Goal: Find specific page/section: Find specific page/section

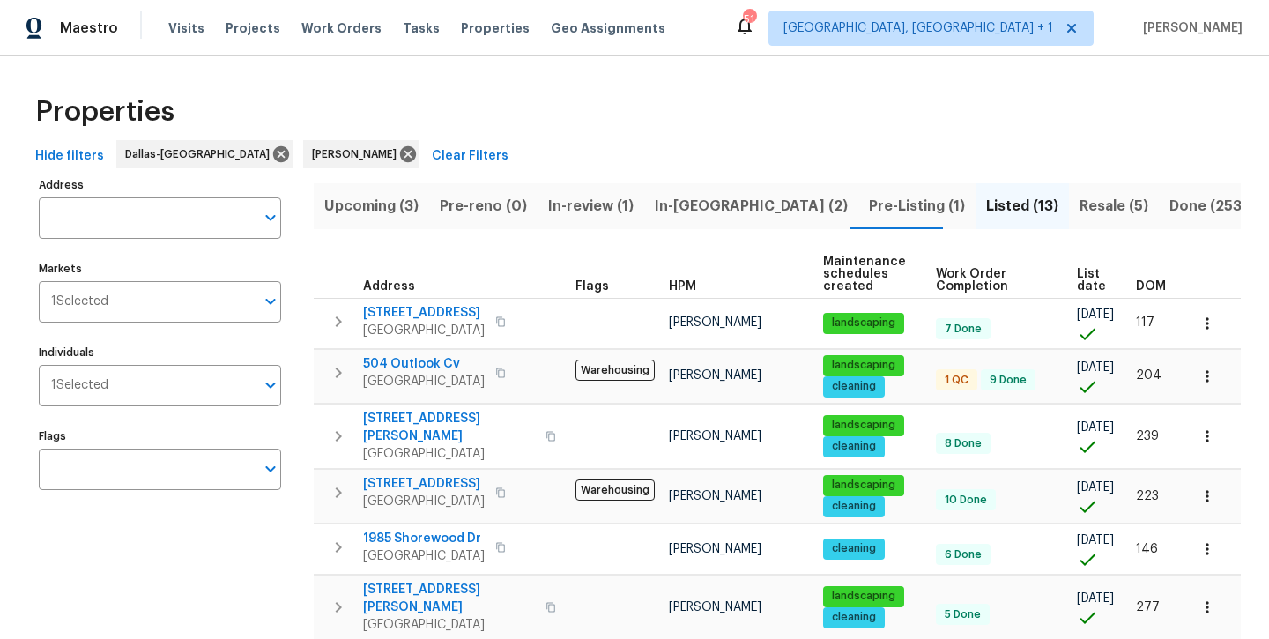
click at [1079, 204] on span "Resale (5)" at bounding box center [1113, 206] width 69 height 25
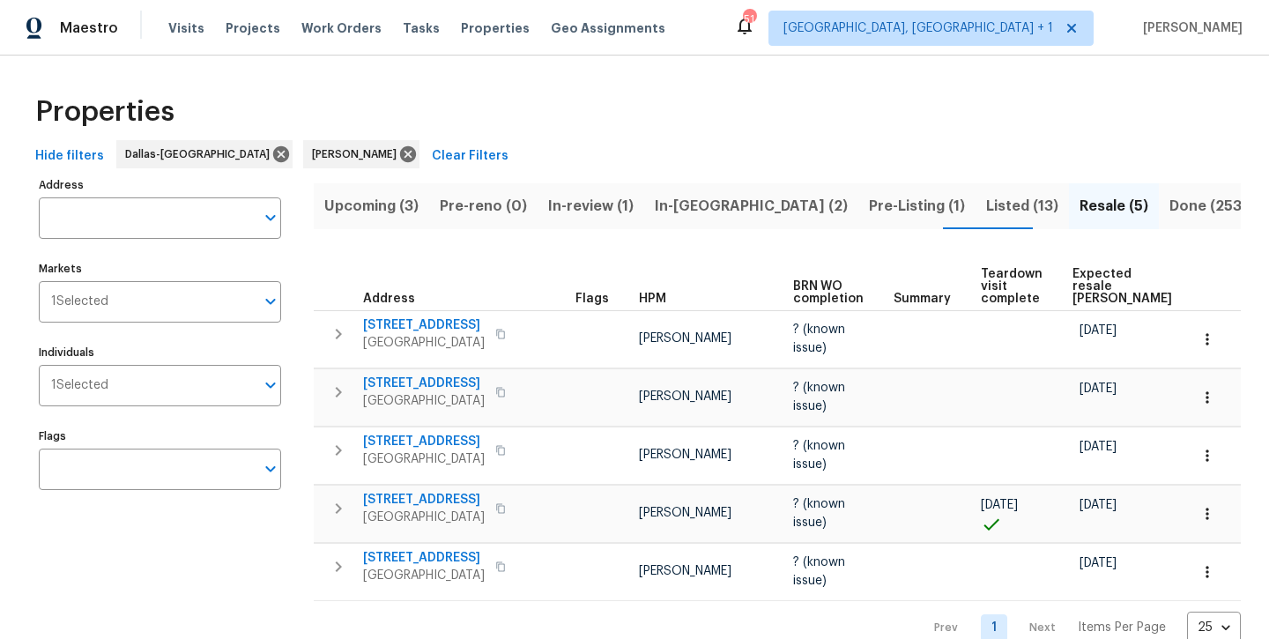
click at [986, 211] on span "Listed (13)" at bounding box center [1022, 206] width 72 height 25
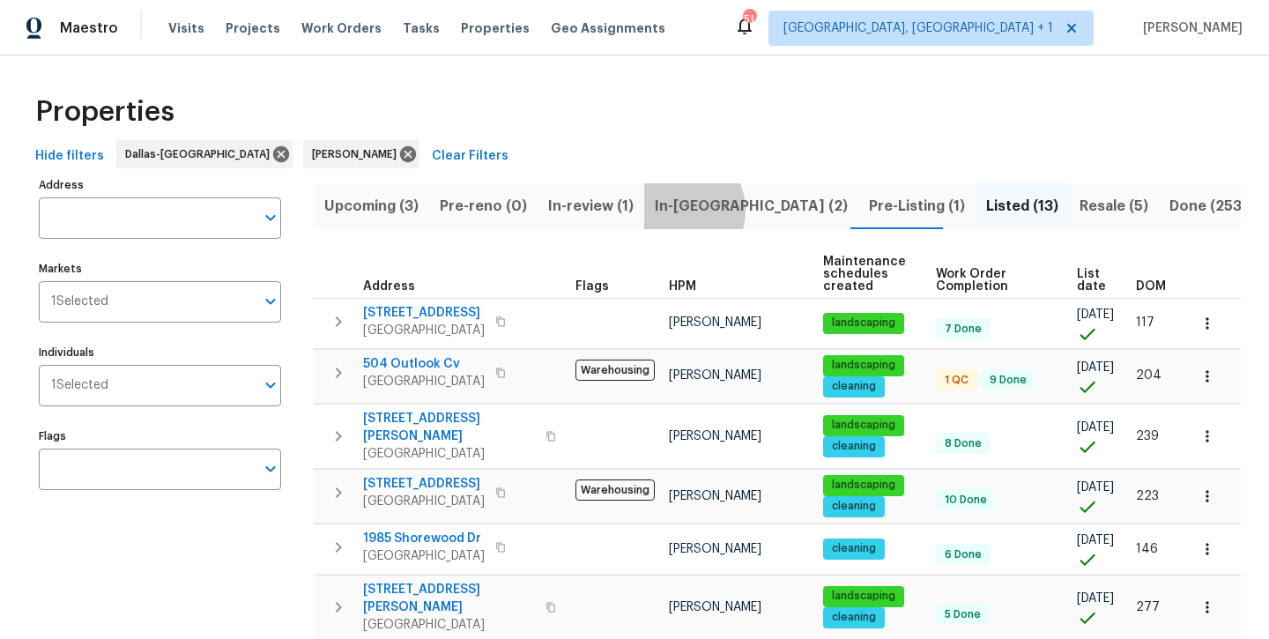
click at [675, 210] on span "In-[GEOGRAPHIC_DATA] (2)" at bounding box center [751, 206] width 193 height 25
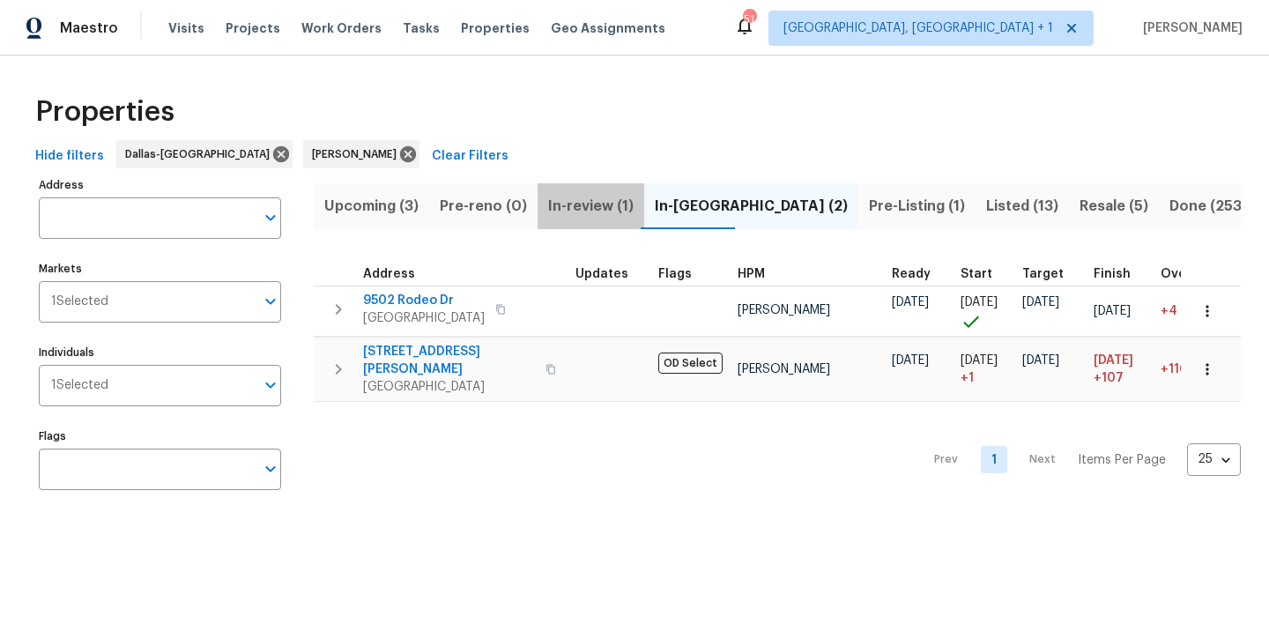
click at [598, 205] on span "In-review (1)" at bounding box center [590, 206] width 85 height 25
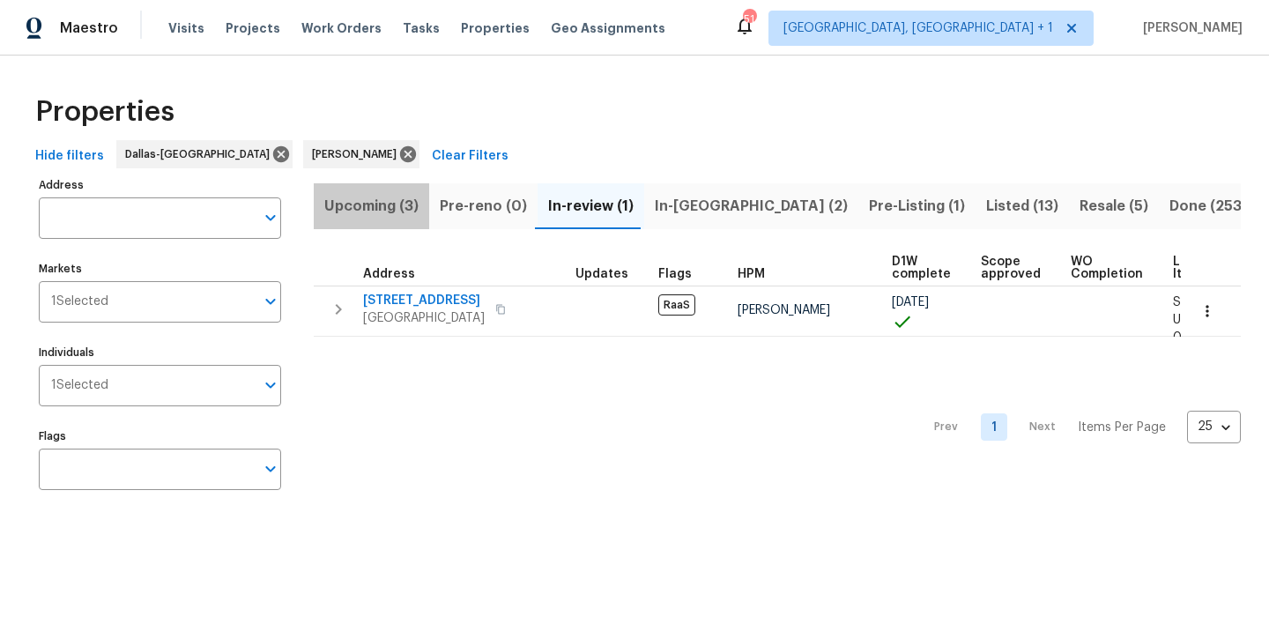
click at [383, 203] on span "Upcoming (3)" at bounding box center [371, 206] width 94 height 25
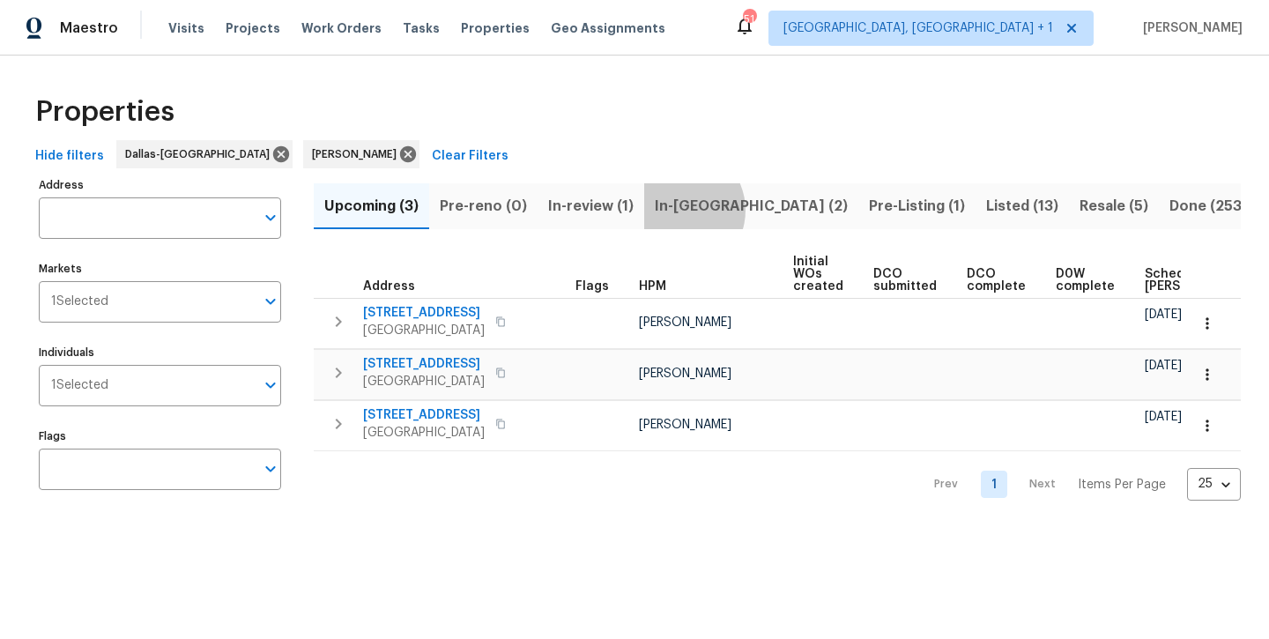
click at [674, 210] on span "In-[GEOGRAPHIC_DATA] (2)" at bounding box center [751, 206] width 193 height 25
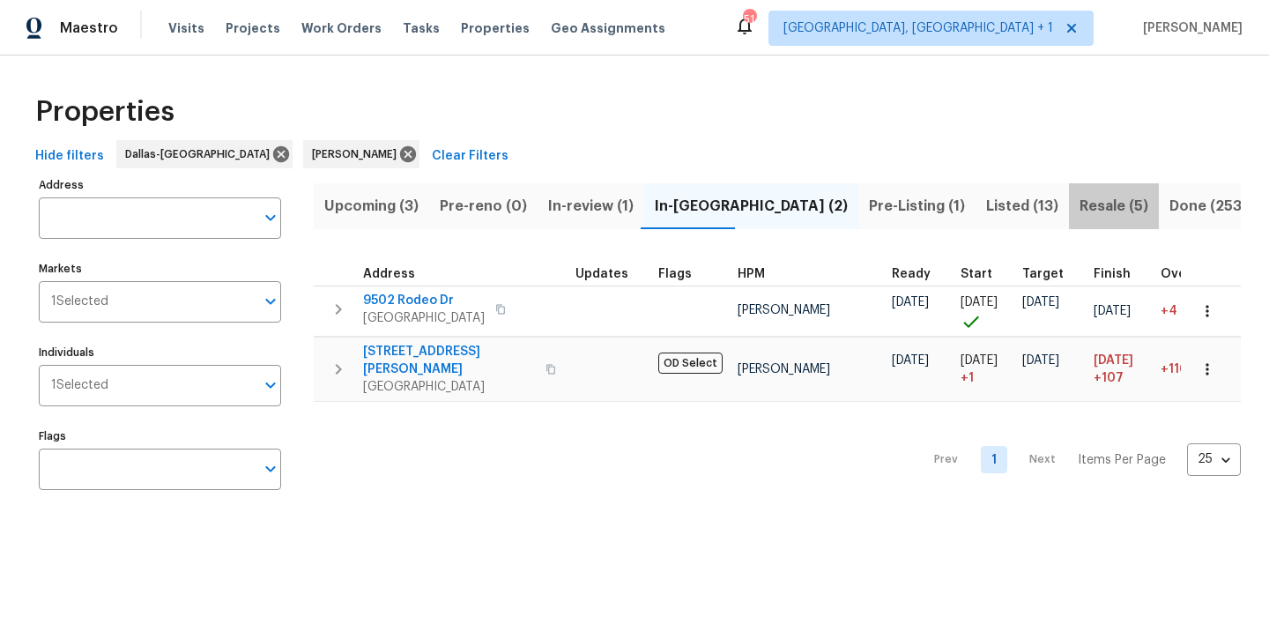
click at [1079, 214] on span "Resale (5)" at bounding box center [1113, 206] width 69 height 25
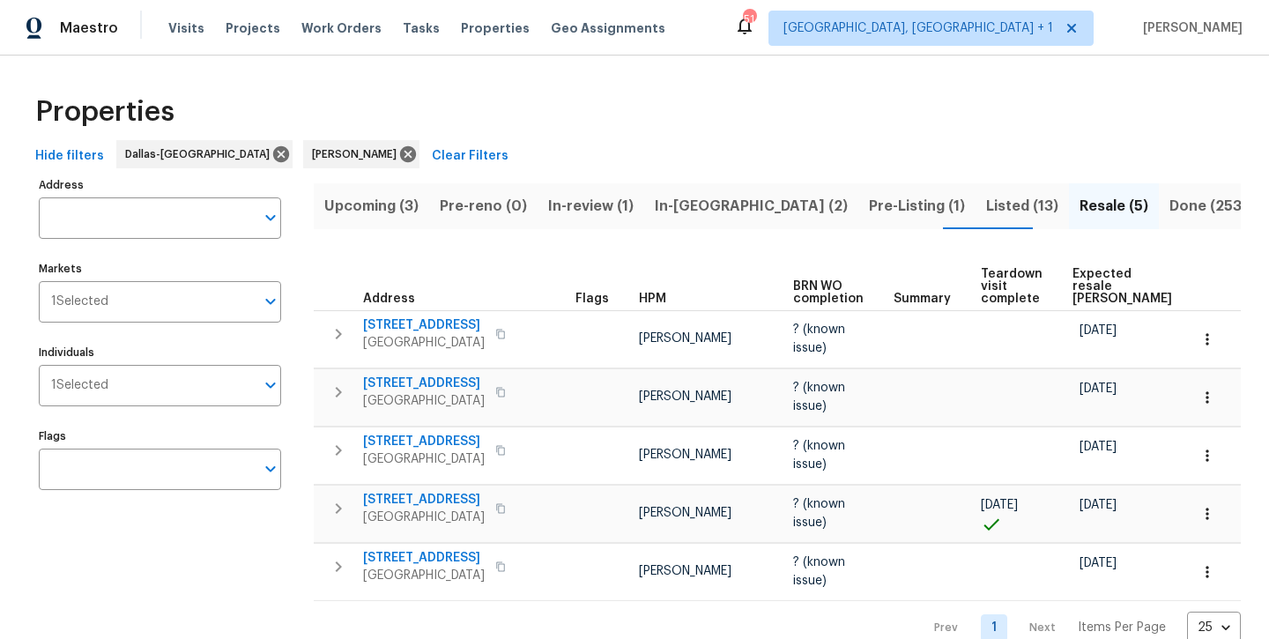
click at [369, 217] on span "Upcoming (3)" at bounding box center [371, 206] width 94 height 25
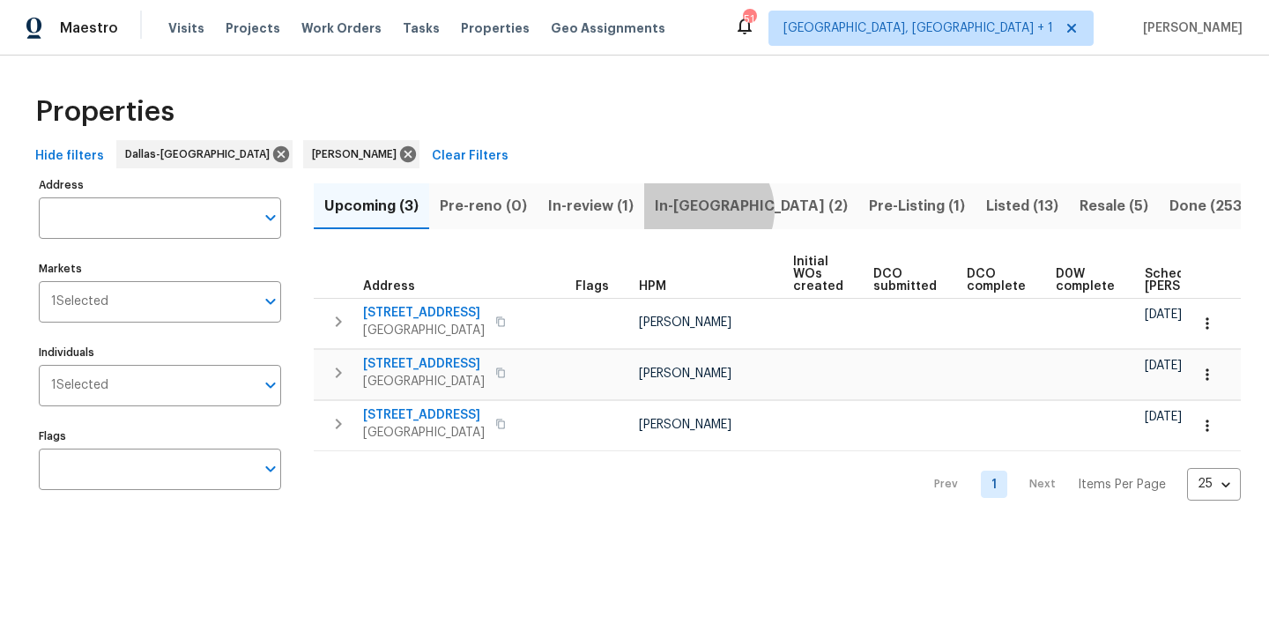
click at [702, 210] on span "In-[GEOGRAPHIC_DATA] (2)" at bounding box center [751, 206] width 193 height 25
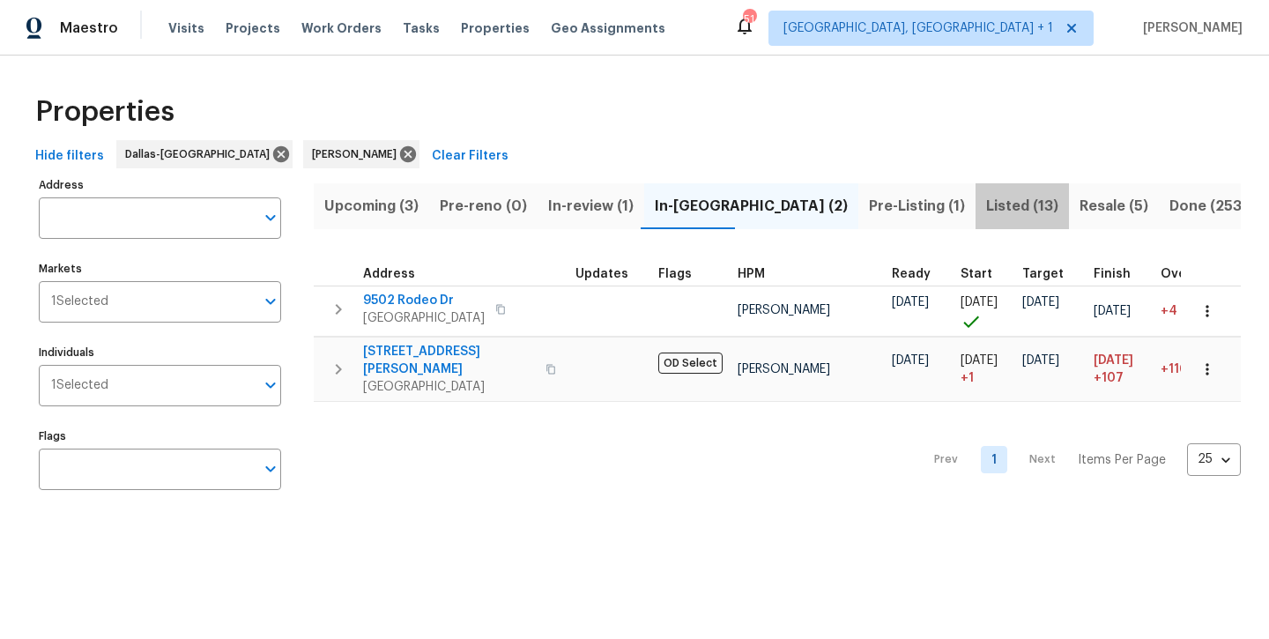
click at [986, 209] on span "Listed (13)" at bounding box center [1022, 206] width 72 height 25
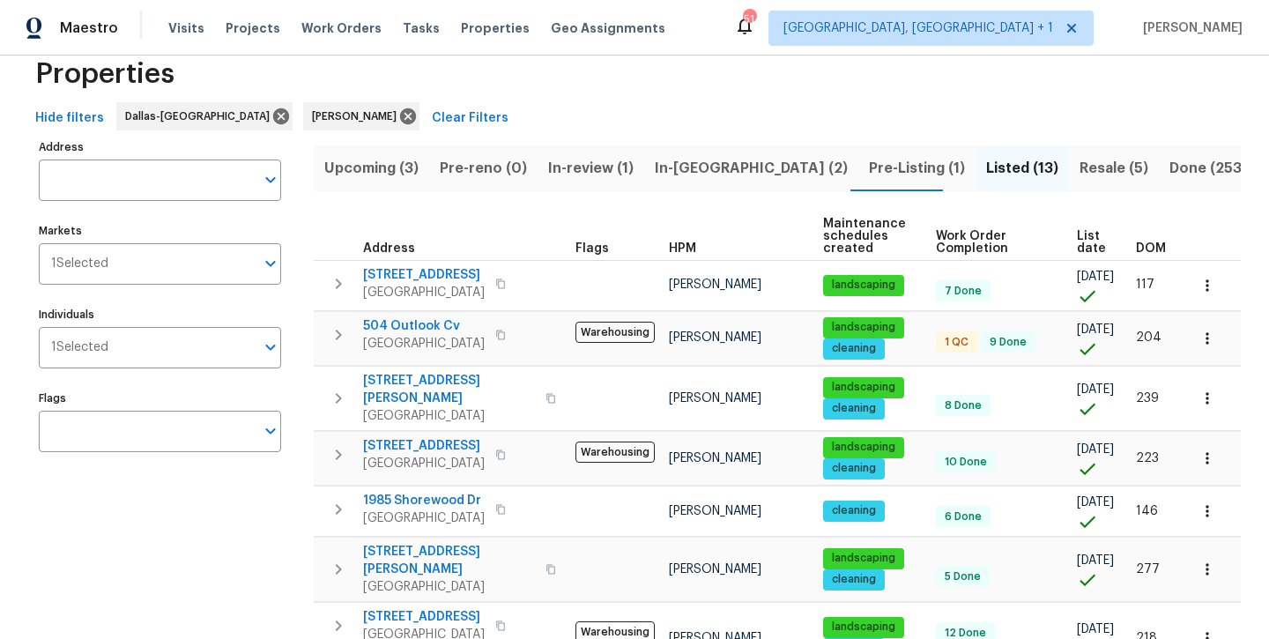
scroll to position [36, 0]
